Goal: Task Accomplishment & Management: Complete application form

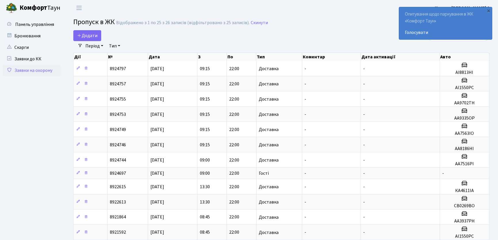
select select "25"
click at [95, 39] on link "Додати" at bounding box center [87, 35] width 28 height 11
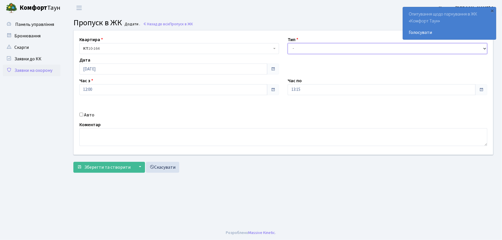
drag, startPoint x: 0, startPoint y: 0, endPoint x: 305, endPoint y: 53, distance: 309.8
click at [305, 49] on select "- Доставка Таксі Гості Сервіс" at bounding box center [388, 48] width 200 height 11
select select "1"
click at [288, 43] on select "- Доставка Таксі Гості Сервіс" at bounding box center [388, 48] width 200 height 11
drag, startPoint x: 279, startPoint y: 93, endPoint x: 270, endPoint y: 95, distance: 9.4
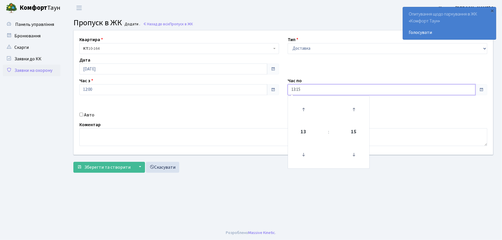
click at [270, 95] on div "Квартира <b>КТ</b>&nbsp;&nbsp;&nbsp;&nbsp;10-164 КТ 10-164 Тип - Доставка Таксі…" at bounding box center [283, 92] width 428 height 124
type input "22:00"
click at [82, 115] on input "Авто" at bounding box center [81, 115] width 4 height 4
checkbox input "true"
type input "аа5100он"
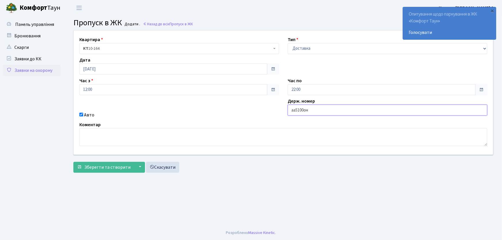
click at [73, 162] on button "Зберегти та створити" at bounding box center [103, 167] width 61 height 11
